Goal: Information Seeking & Learning: Find specific fact

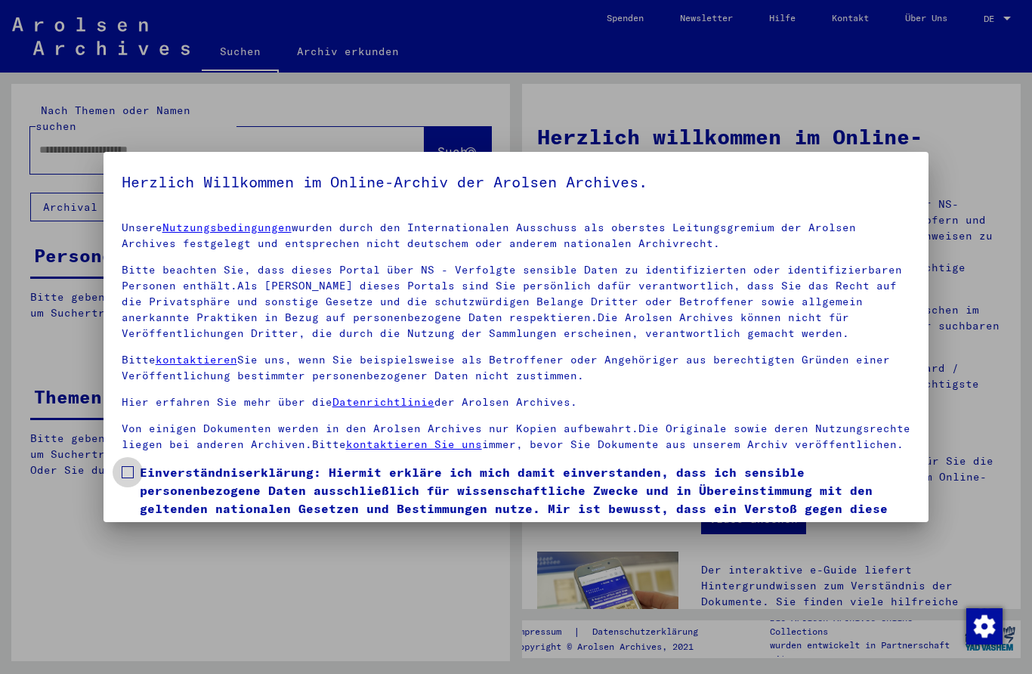
click at [135, 470] on label "Einverständniserklärung: Hiermit erkläre ich mich damit einverstanden, dass ich…" at bounding box center [517, 499] width 790 height 73
click at [230, 490] on span "Einverständniserklärung: Hiermit erkläre ich mich damit einverstanden, dass ich…" at bounding box center [525, 499] width 771 height 73
click at [225, 472] on span "Einverständniserklärung: Hiermit erkläre ich mich damit einverstanden, dass ich…" at bounding box center [525, 499] width 771 height 73
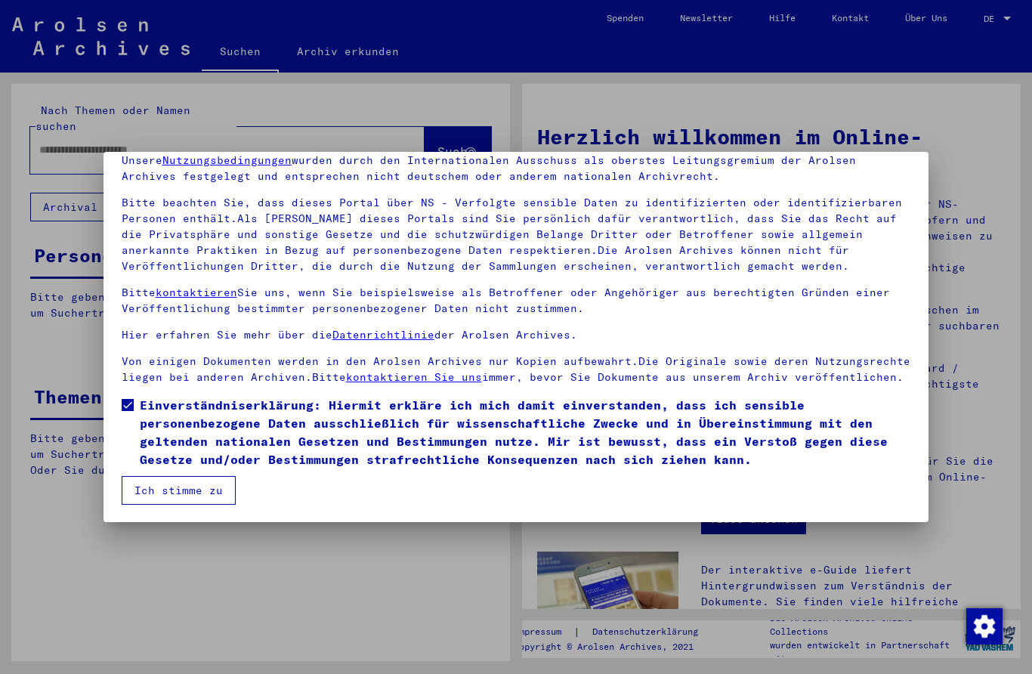
scroll to position [67, 0]
click at [218, 492] on button "Ich stimme zu" at bounding box center [179, 490] width 114 height 29
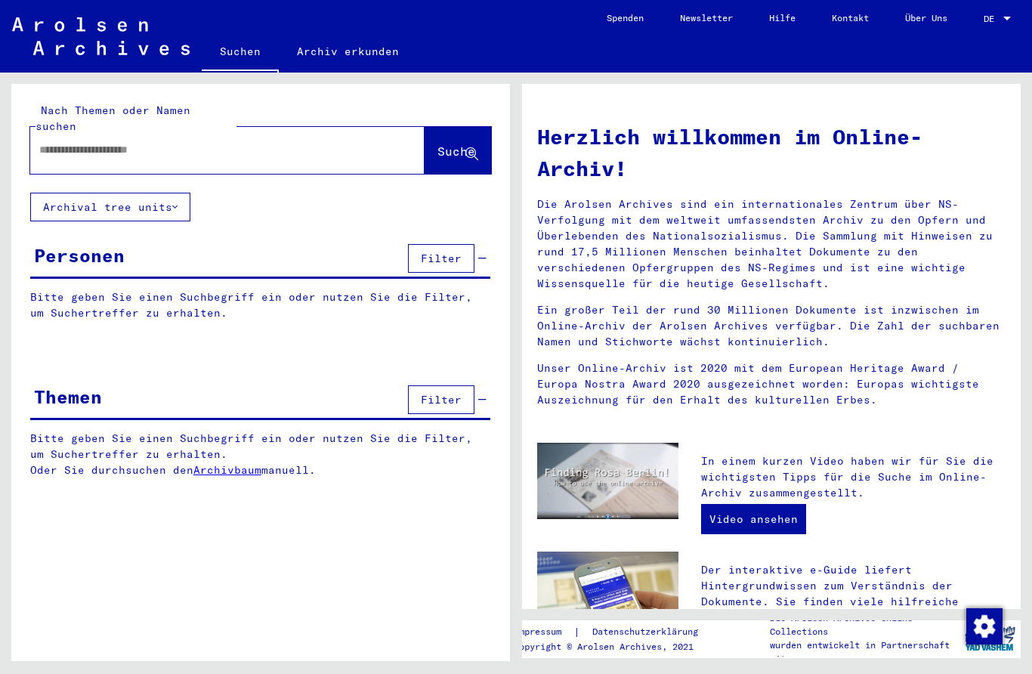
click at [361, 169] on div "Nach Themen oder Namen suchen Suche" at bounding box center [260, 138] width 499 height 109
click at [355, 142] on input "text" at bounding box center [209, 150] width 340 height 16
type input "*****"
click at [463, 144] on span "Suche" at bounding box center [457, 151] width 38 height 15
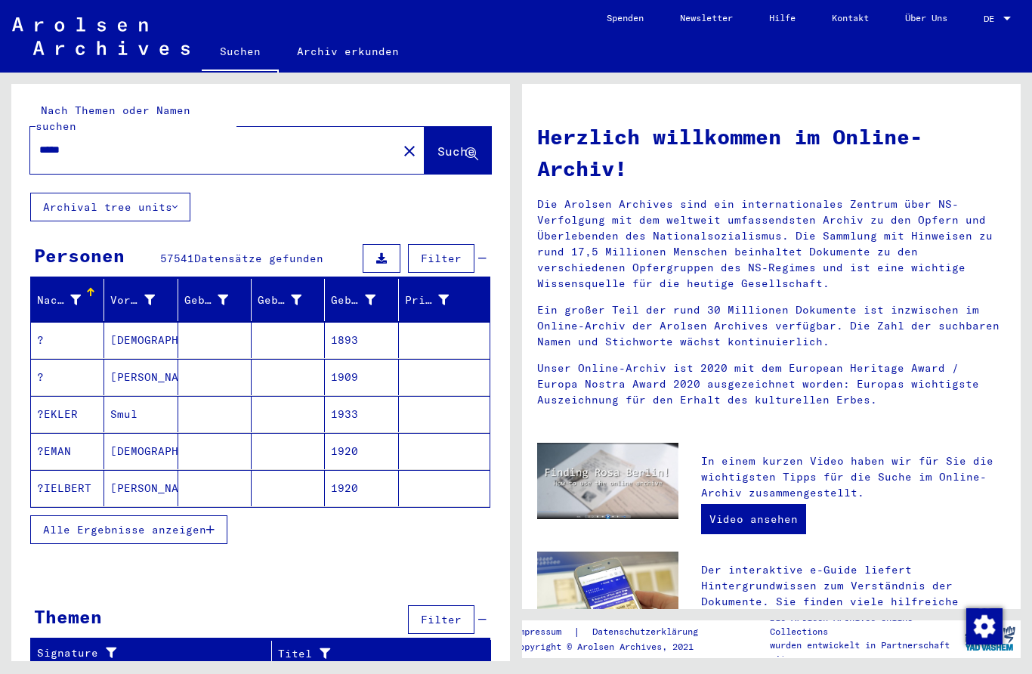
click at [54, 485] on mat-cell "?IELBERT" at bounding box center [67, 488] width 73 height 36
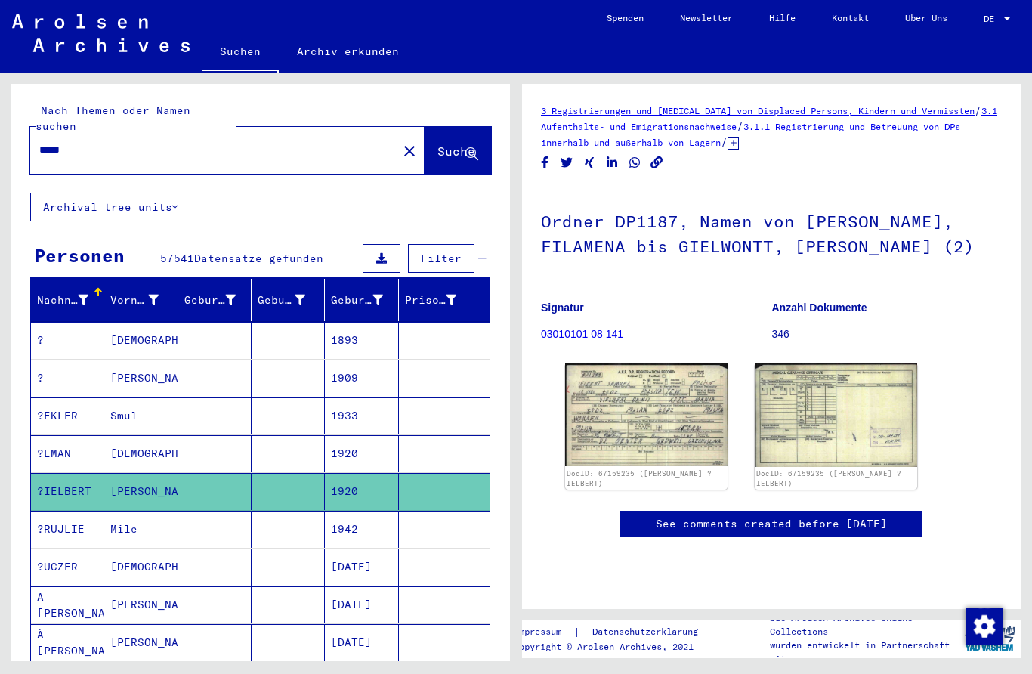
click at [400, 142] on mat-icon "close" at bounding box center [409, 151] width 18 height 18
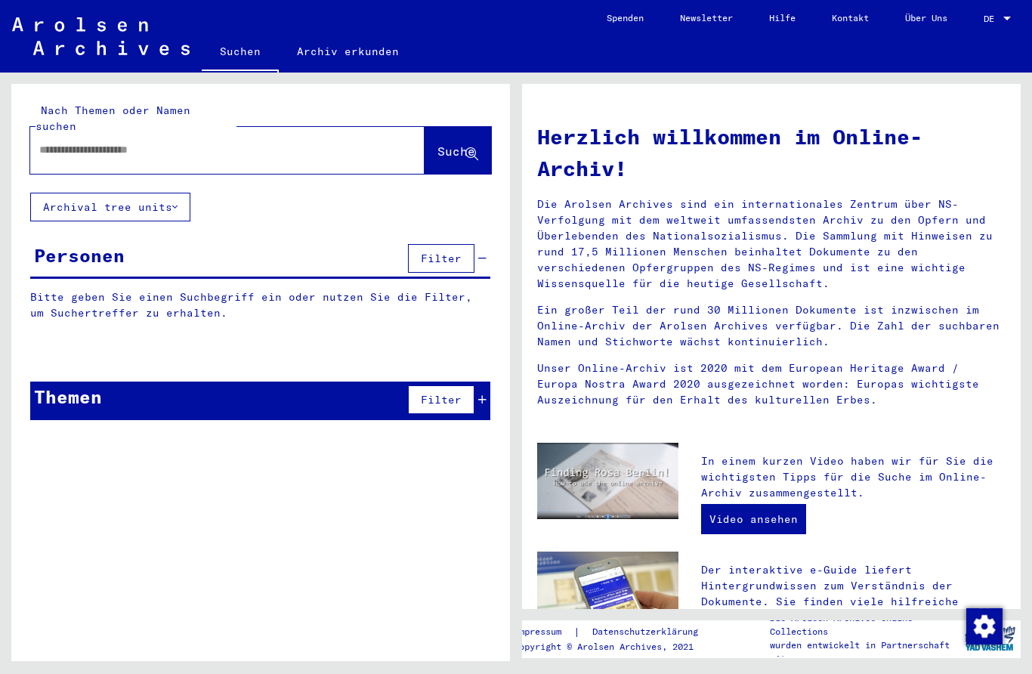
click at [363, 127] on div at bounding box center [227, 150] width 394 height 47
click at [364, 128] on div at bounding box center [227, 150] width 394 height 47
click at [348, 142] on input "text" at bounding box center [209, 150] width 340 height 16
type input "*********"
click at [460, 144] on span "Suche" at bounding box center [457, 151] width 38 height 15
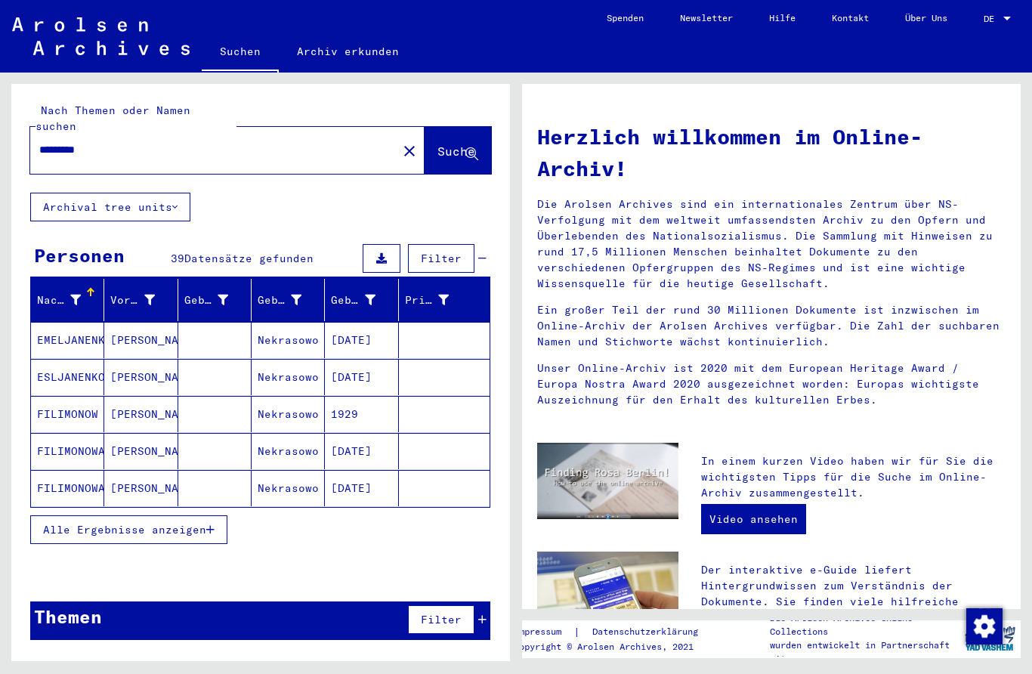
click at [293, 322] on mat-cell "Nekrasowo" at bounding box center [288, 340] width 73 height 36
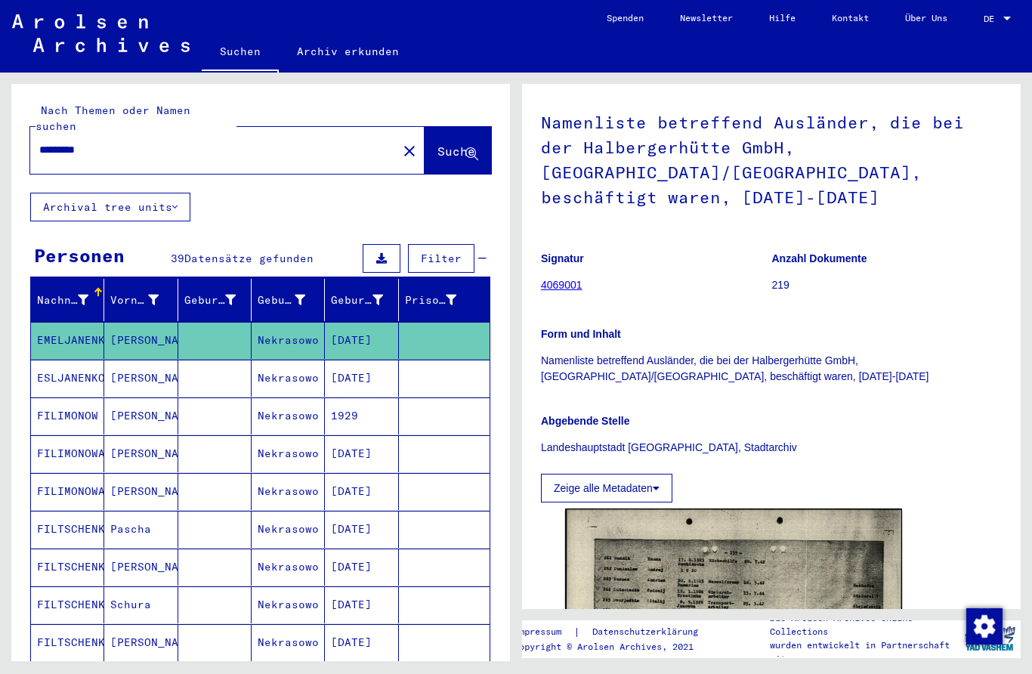
scroll to position [113, 0]
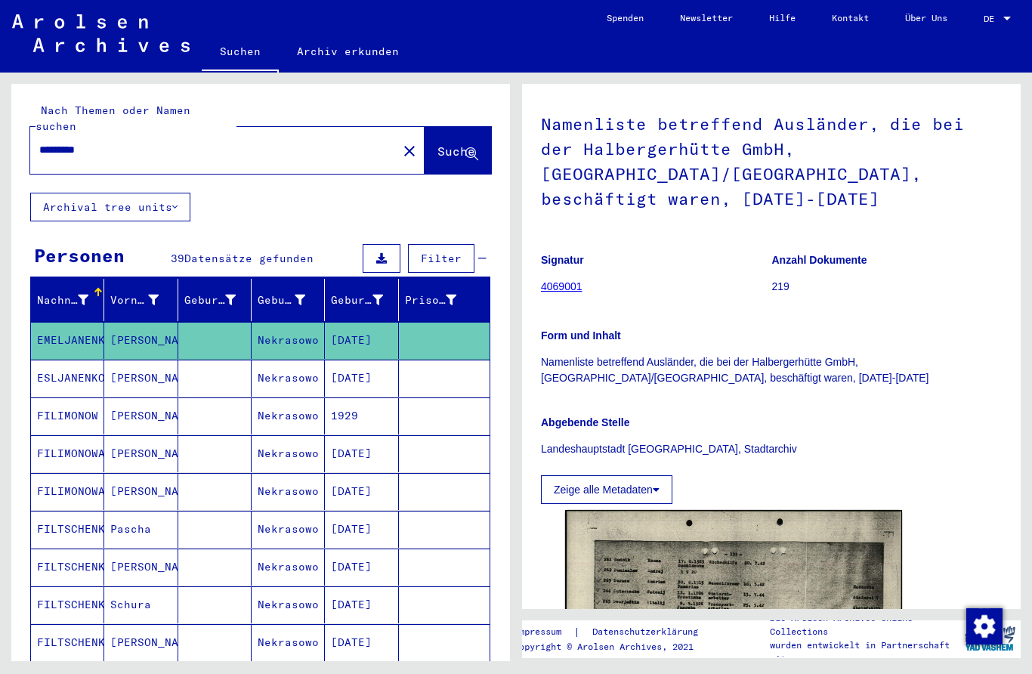
click at [50, 364] on mat-cell "ESLJANENKO" at bounding box center [67, 378] width 73 height 37
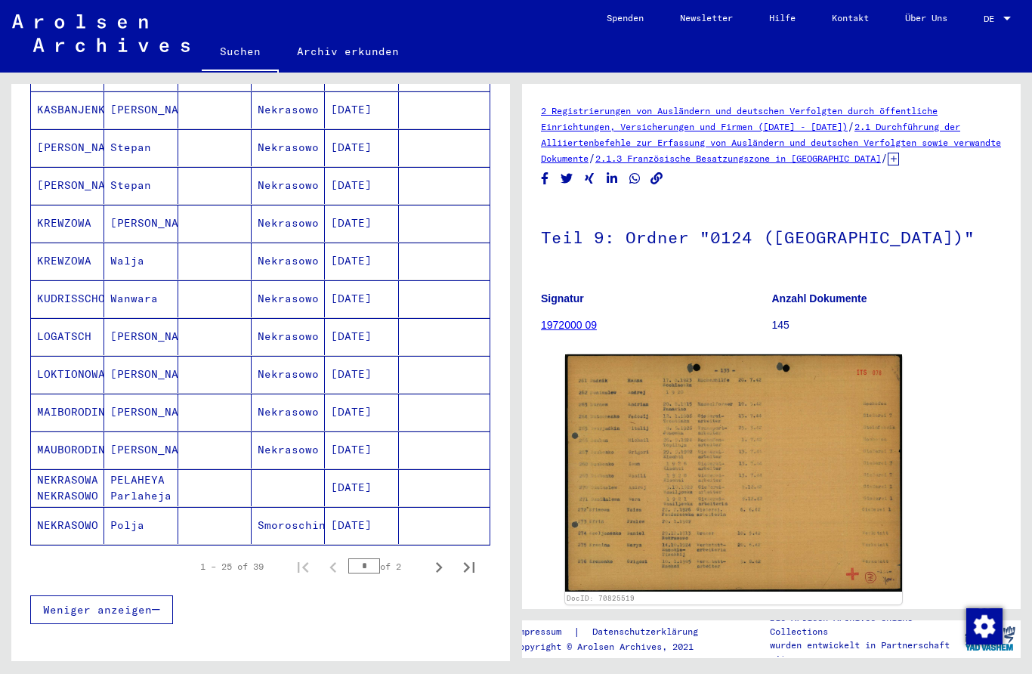
scroll to position [721, 0]
click at [441, 563] on icon "Next page" at bounding box center [439, 568] width 7 height 11
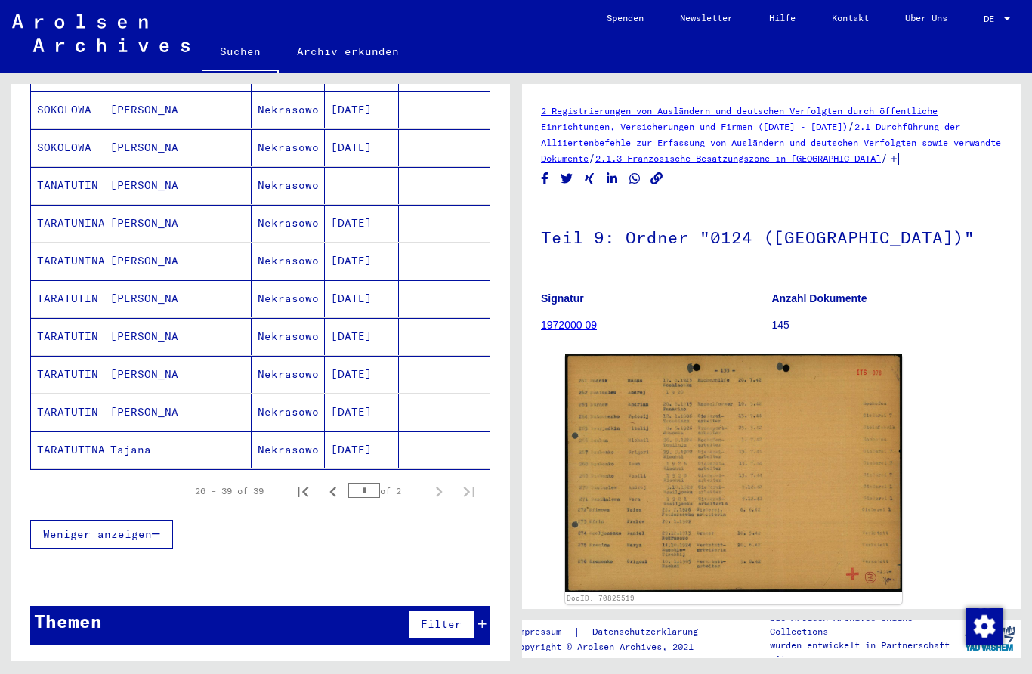
scroll to position [305, 0]
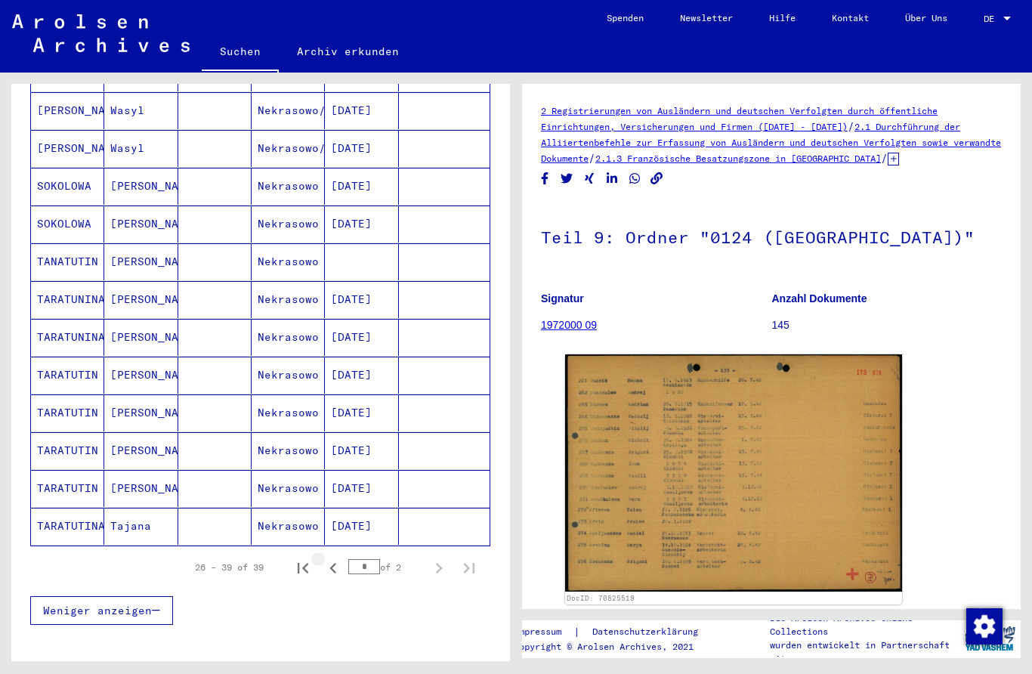
click at [330, 558] on icon "Previous page" at bounding box center [333, 568] width 21 height 21
type input "*"
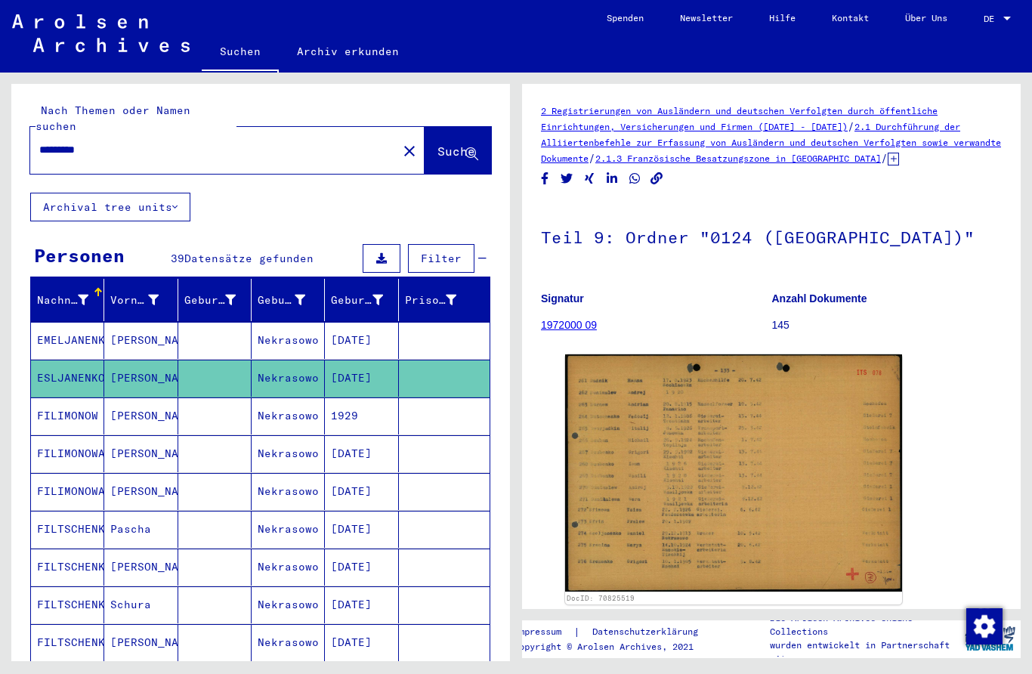
scroll to position [0, 0]
click at [298, 142] on input "*********" at bounding box center [213, 150] width 349 height 16
click at [459, 144] on span "Suche" at bounding box center [457, 151] width 38 height 15
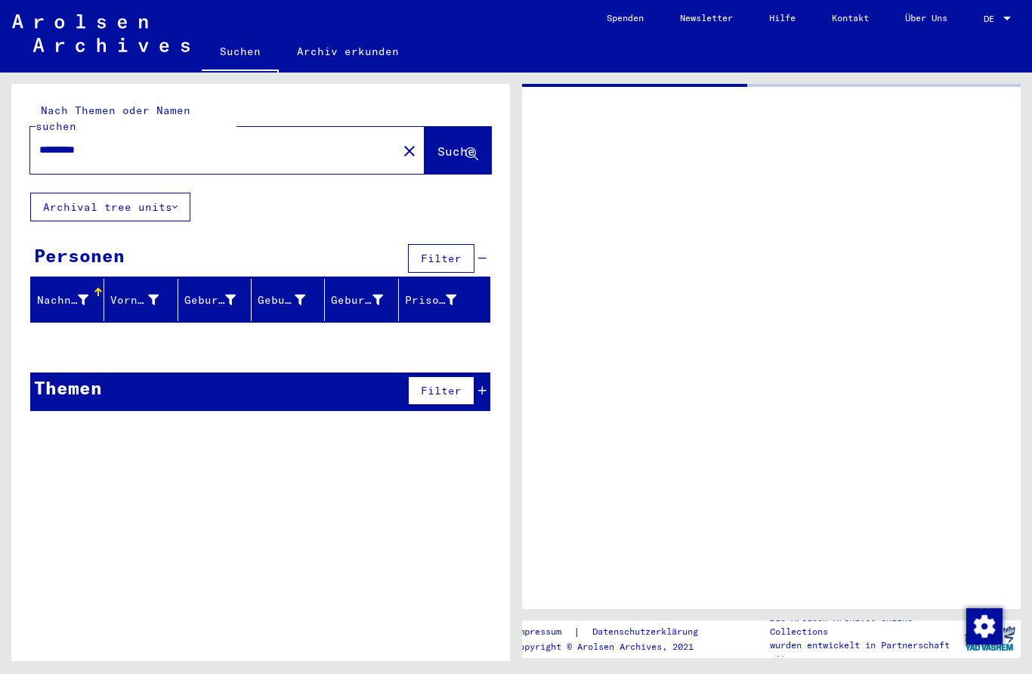
type input "*********"
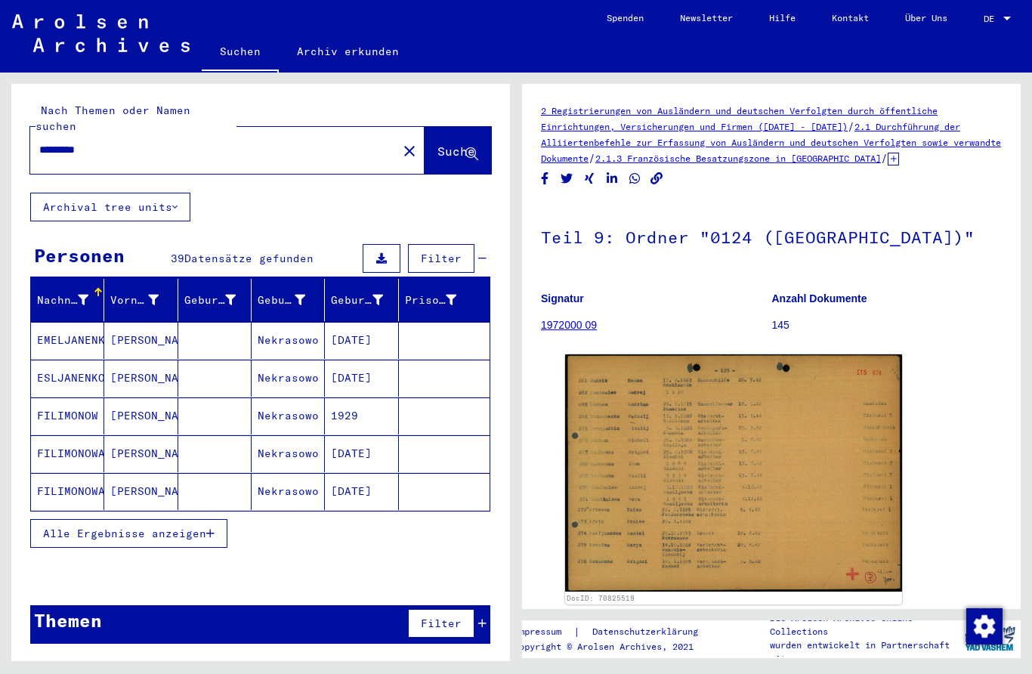
click at [400, 142] on mat-icon "close" at bounding box center [409, 151] width 18 height 18
